Goal: Information Seeking & Learning: Find specific fact

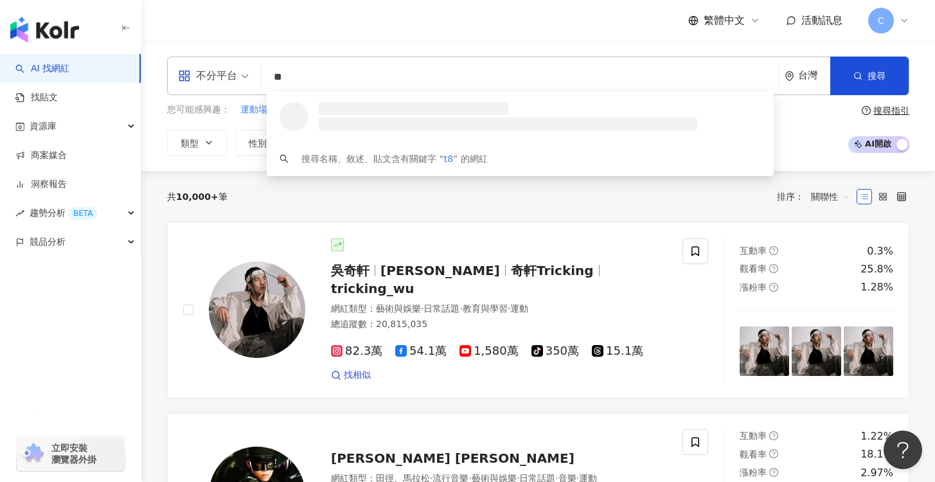
type input "*"
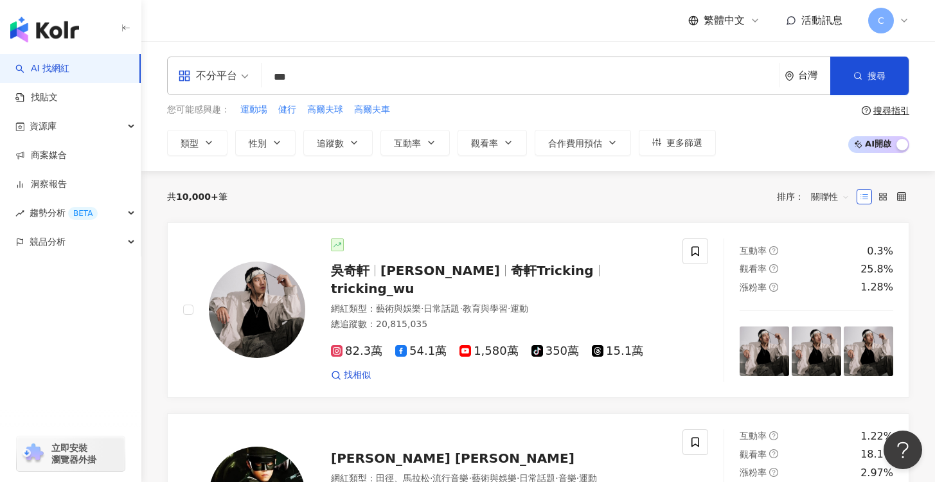
type input "***"
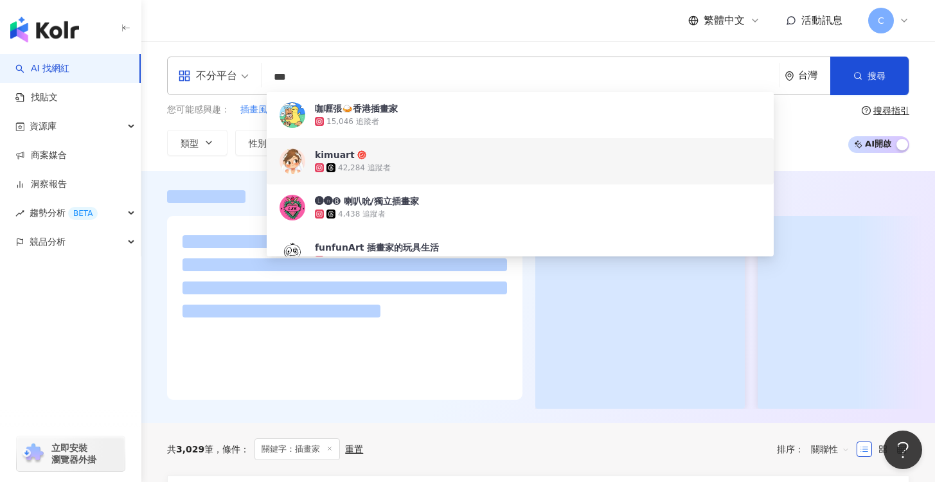
click at [190, 157] on div "不分平台 *** 台灣 搜尋 18af72e1-4a5a-4963-9275-6d02b0edac75 e9091e6e-0651-4e4e-8fd9-447…" at bounding box center [538, 106] width 794 height 130
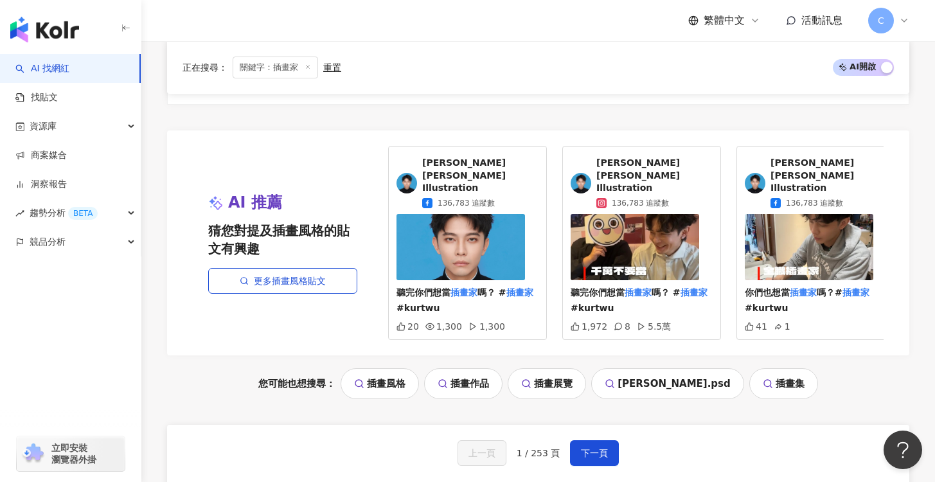
scroll to position [2541, 0]
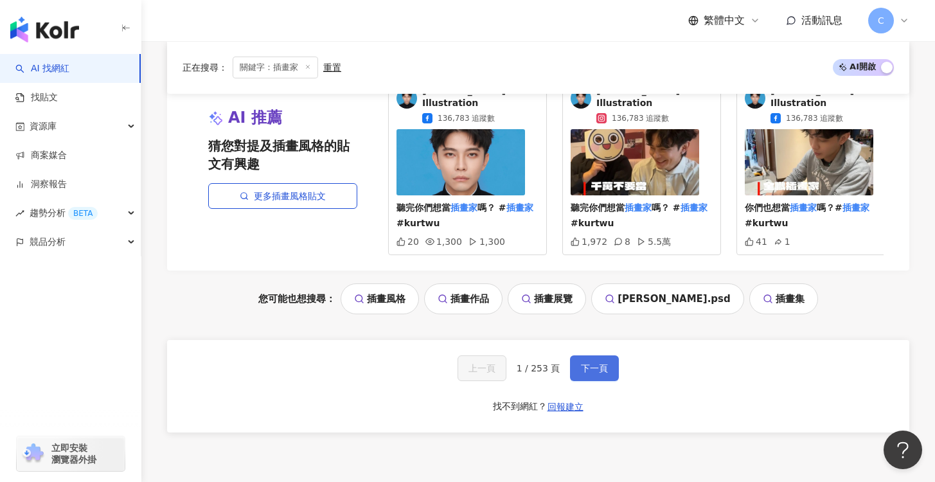
click at [601, 355] on button "下一頁" at bounding box center [594, 368] width 49 height 26
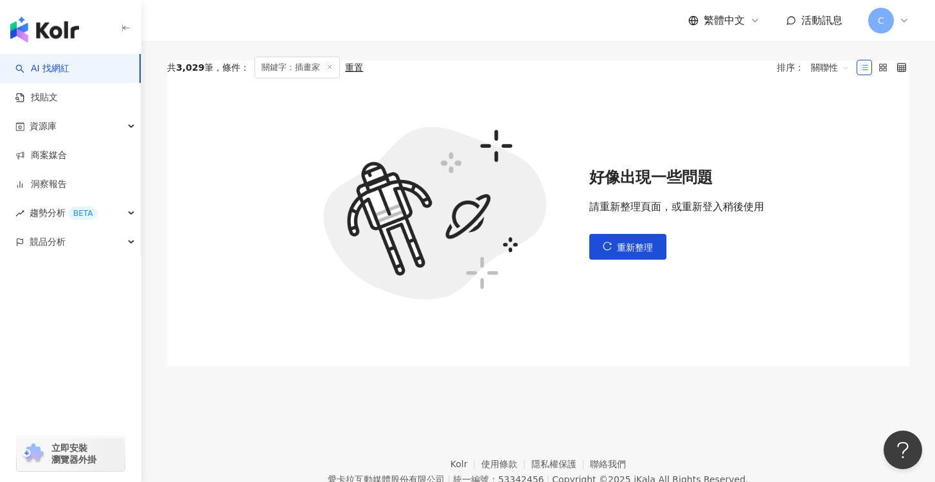
scroll to position [292, 0]
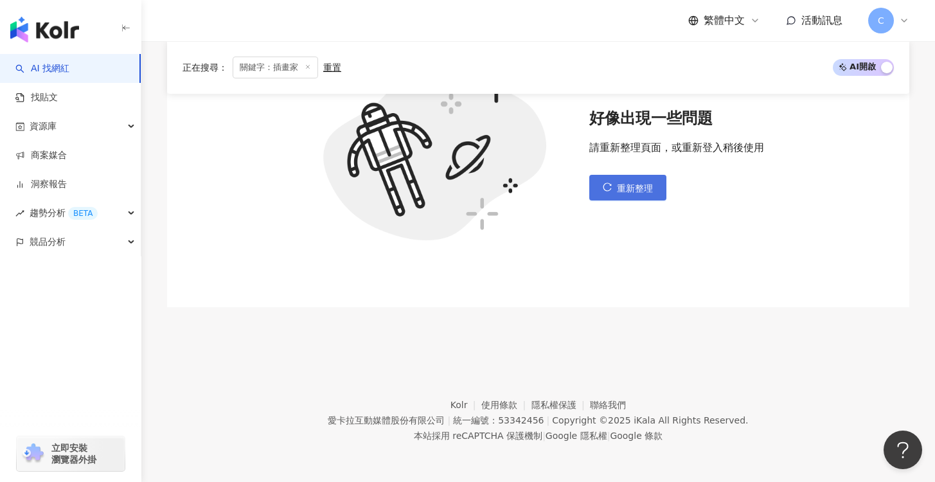
click at [639, 189] on span "重新整理" at bounding box center [635, 188] width 36 height 10
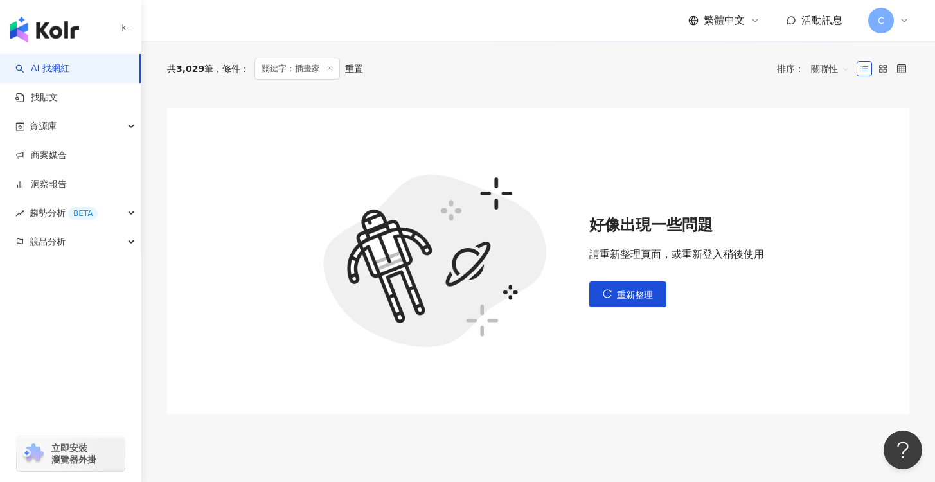
scroll to position [205, 0]
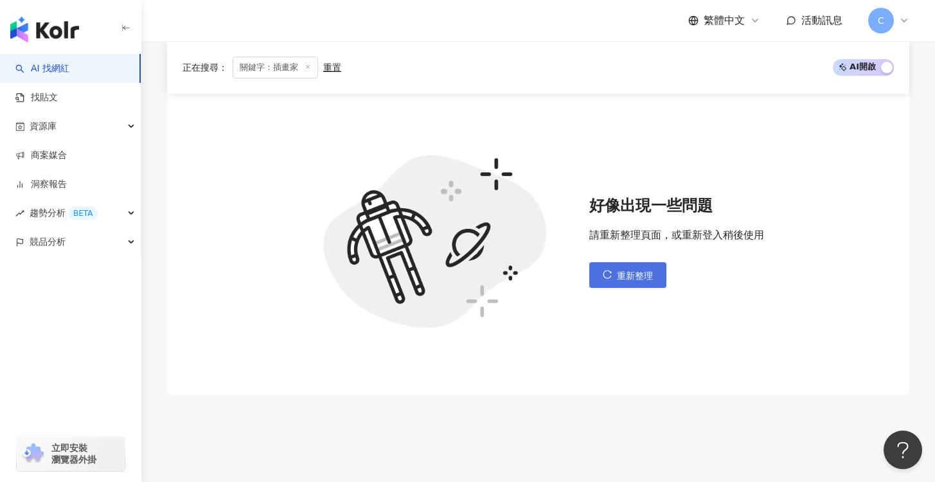
click at [630, 275] on span "重新整理" at bounding box center [635, 276] width 36 height 10
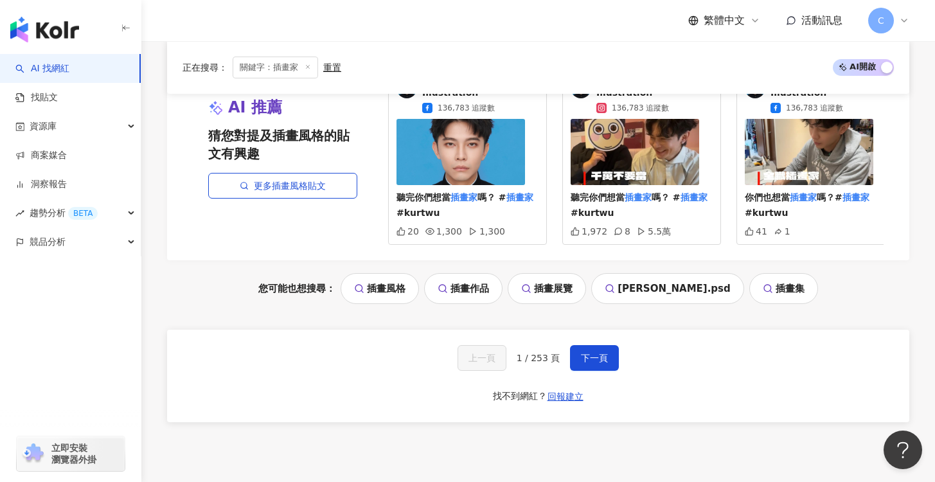
scroll to position [2639, 0]
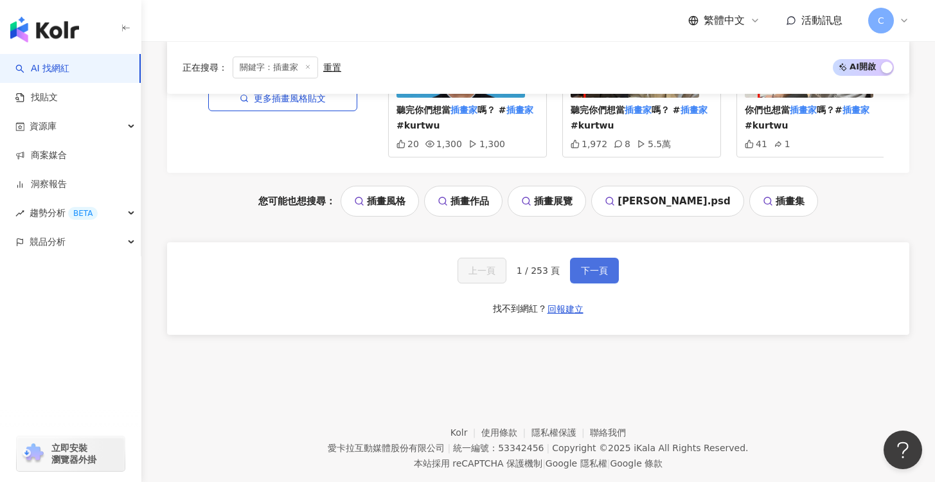
click at [577, 258] on button "下一頁" at bounding box center [594, 271] width 49 height 26
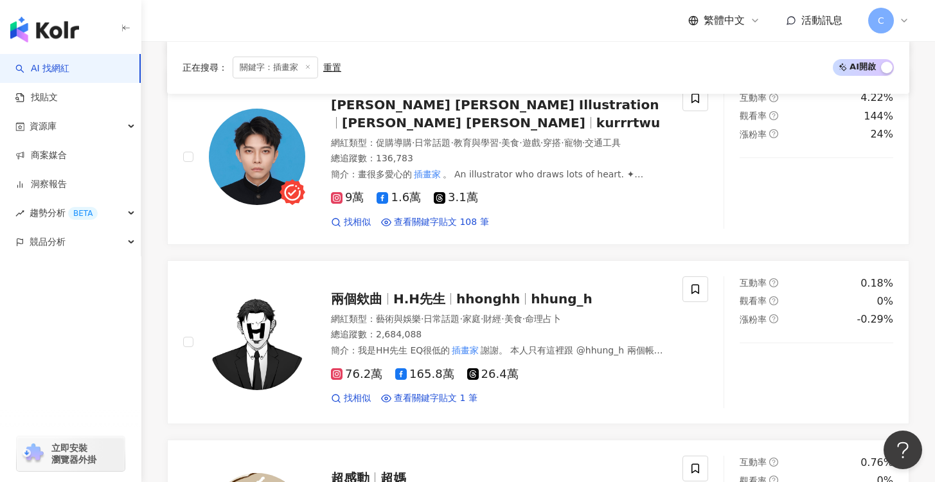
scroll to position [746, 0]
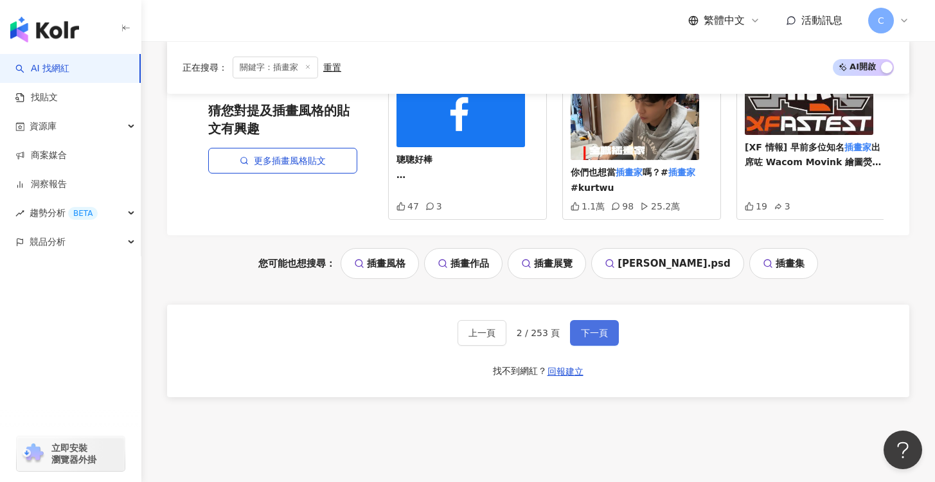
click at [599, 328] on span "下一頁" at bounding box center [594, 333] width 27 height 10
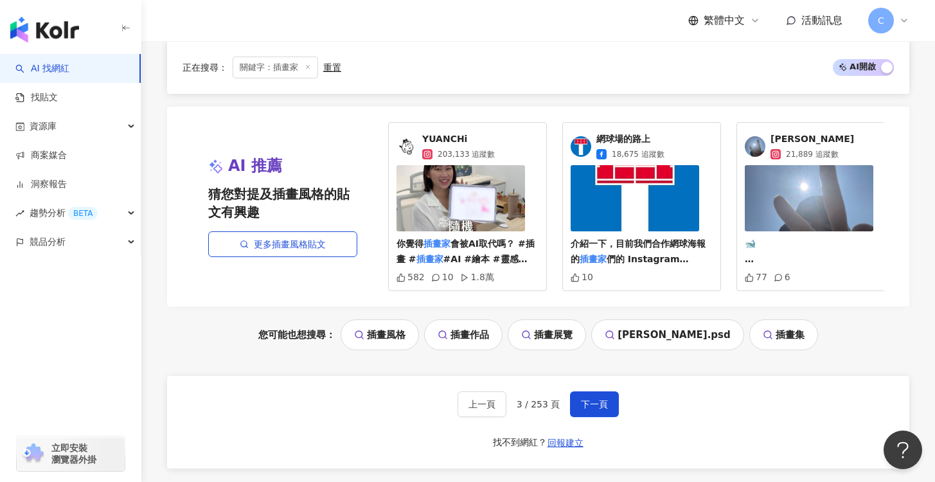
scroll to position [2520, 0]
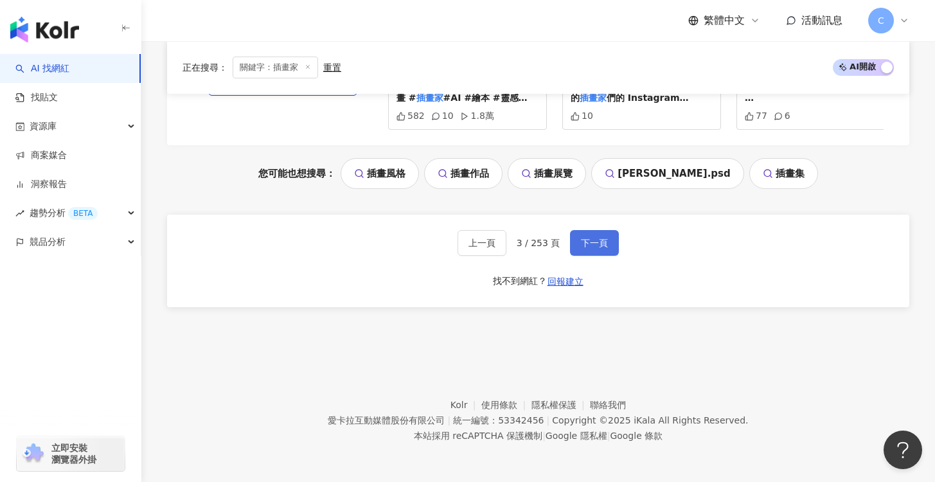
click at [583, 253] on button "下一頁" at bounding box center [594, 243] width 49 height 26
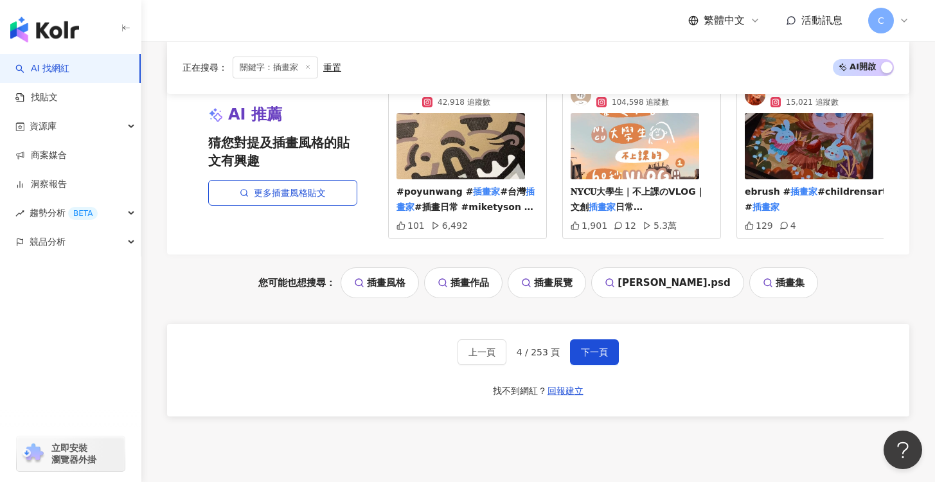
scroll to position [2488, 0]
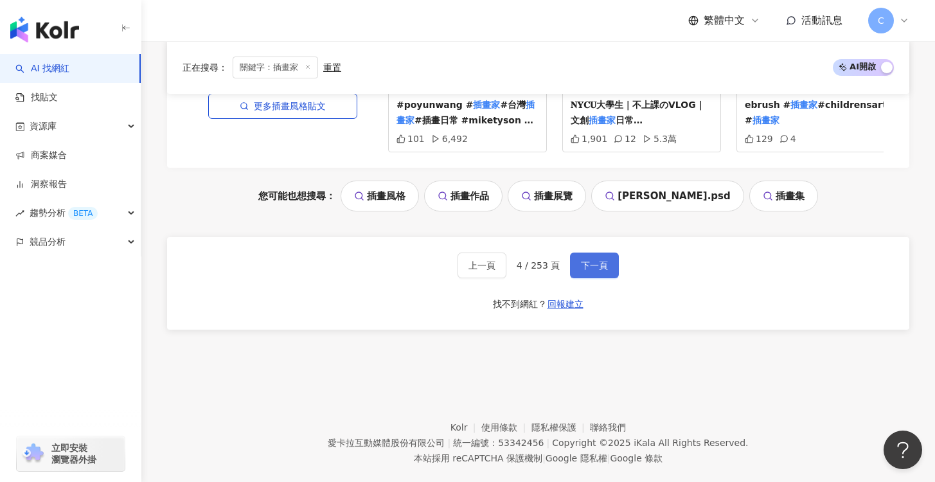
click at [585, 271] on span "下一頁" at bounding box center [594, 265] width 27 height 10
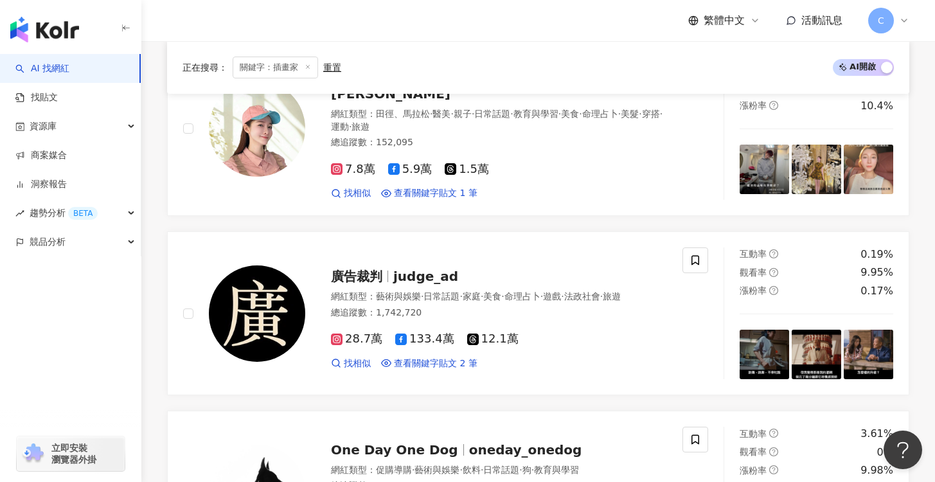
scroll to position [1679, 0]
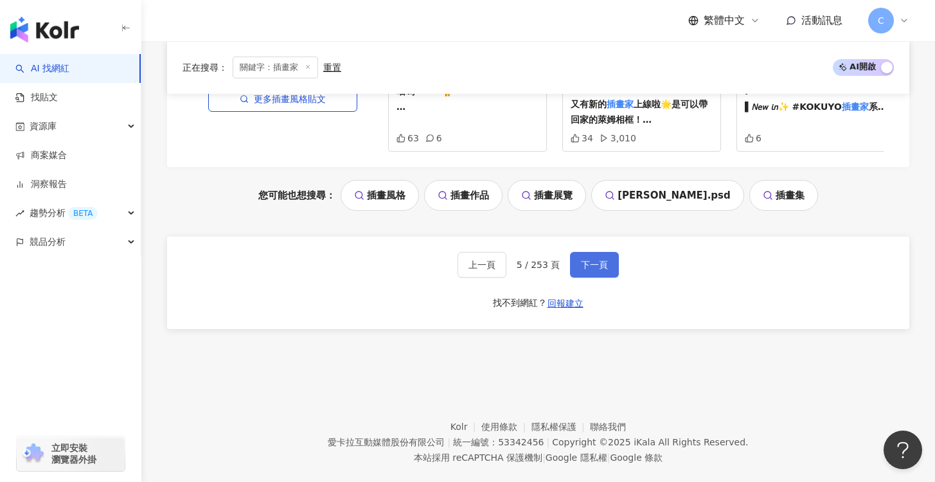
click at [591, 269] on button "下一頁" at bounding box center [594, 265] width 49 height 26
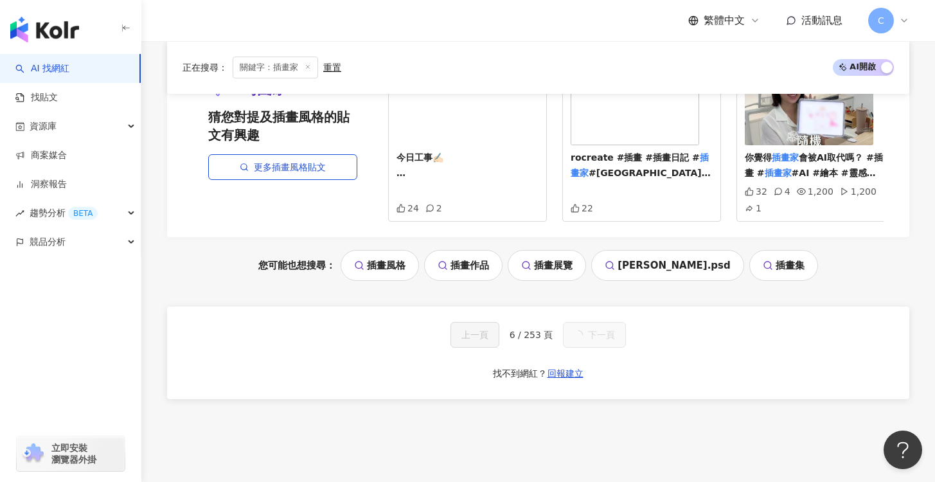
scroll to position [1130, 0]
